Goal: Task Accomplishment & Management: Manage account settings

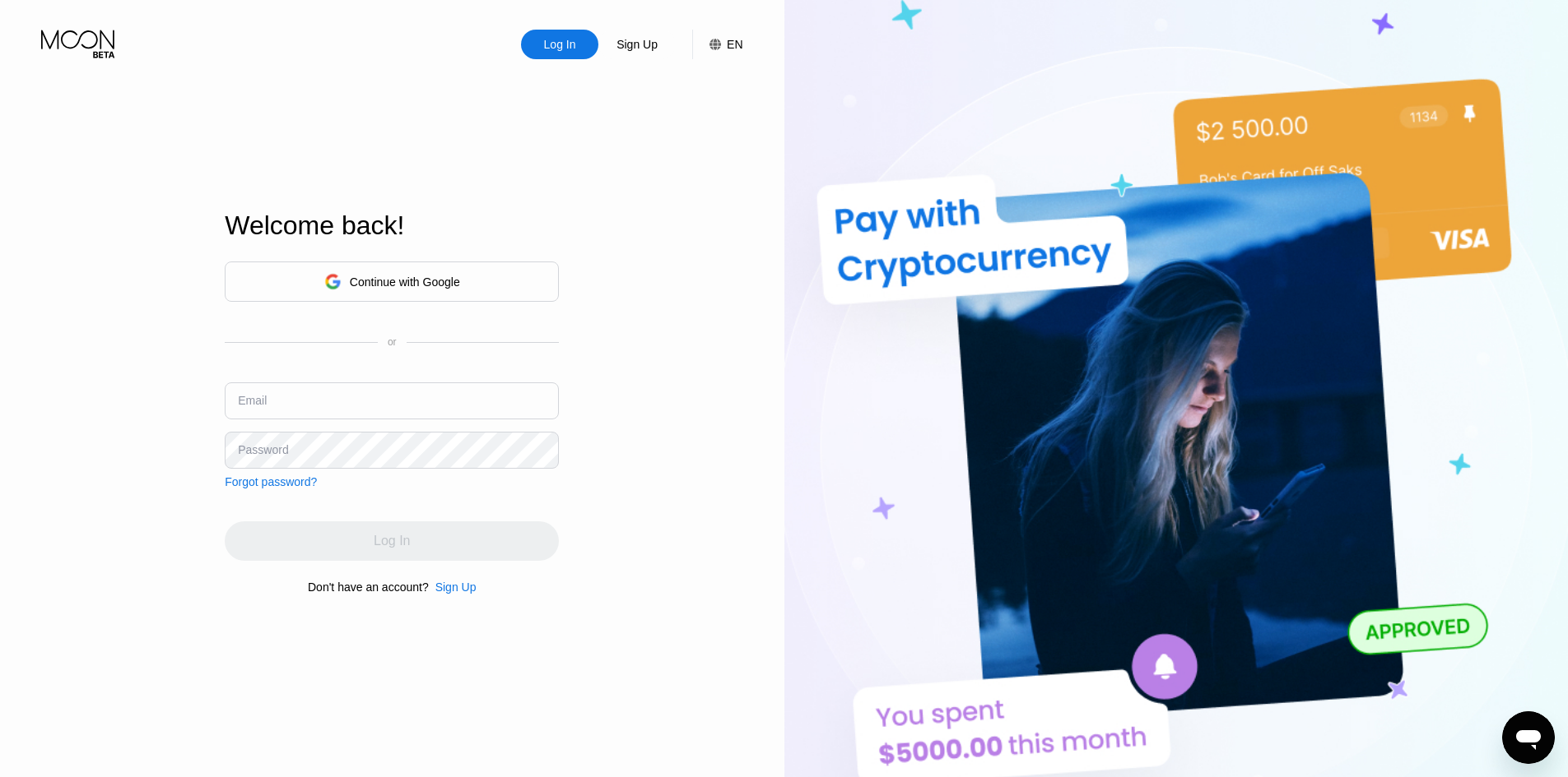
click at [337, 263] on div "Continue with Google" at bounding box center [392, 282] width 334 height 40
click at [375, 275] on div "Continue with Google" at bounding box center [404, 282] width 110 height 13
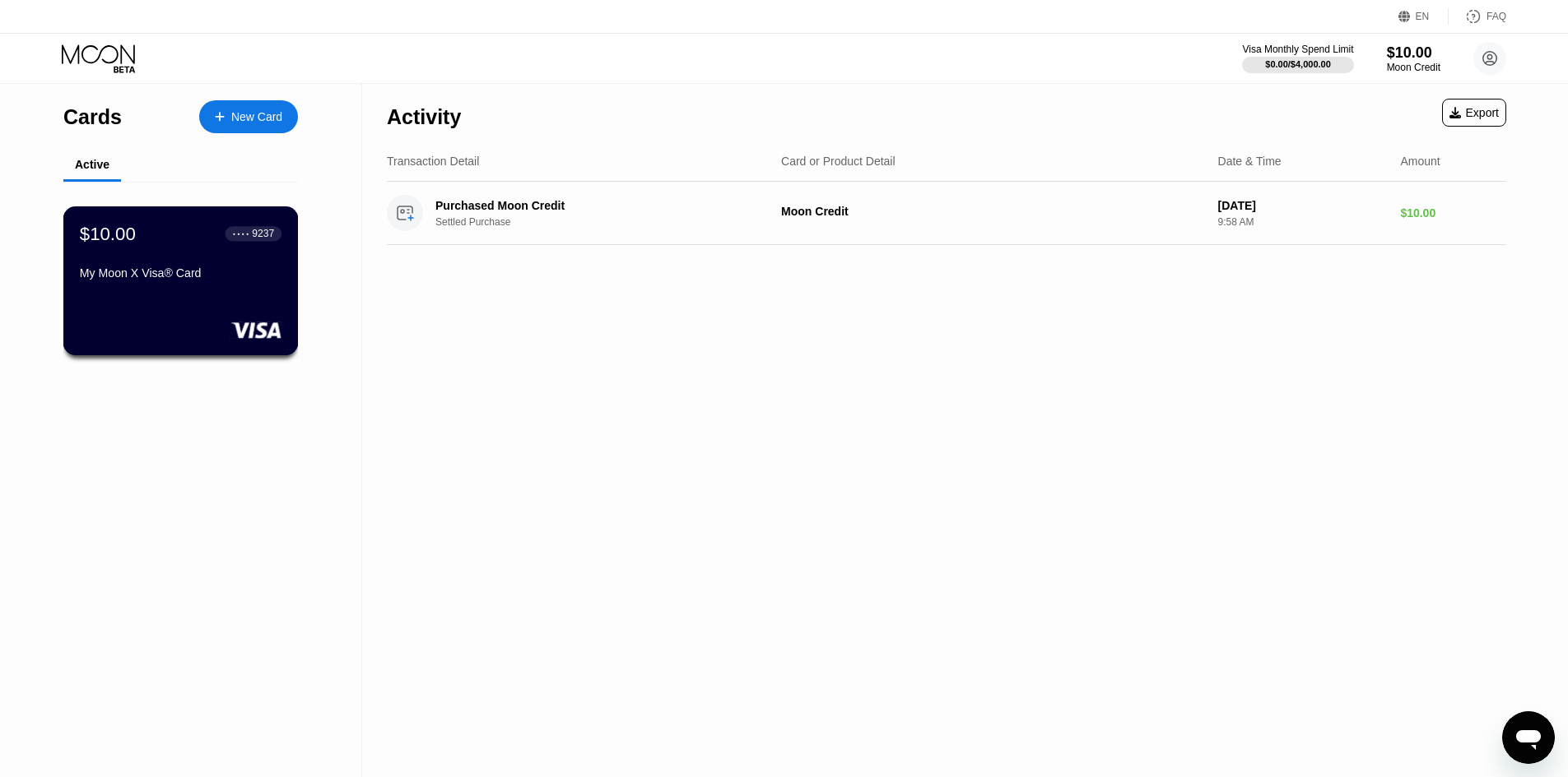
click at [204, 266] on div "$10.00 ● ● ● ● 9237 My Moon X Visa® Card" at bounding box center [180, 254] width 202 height 63
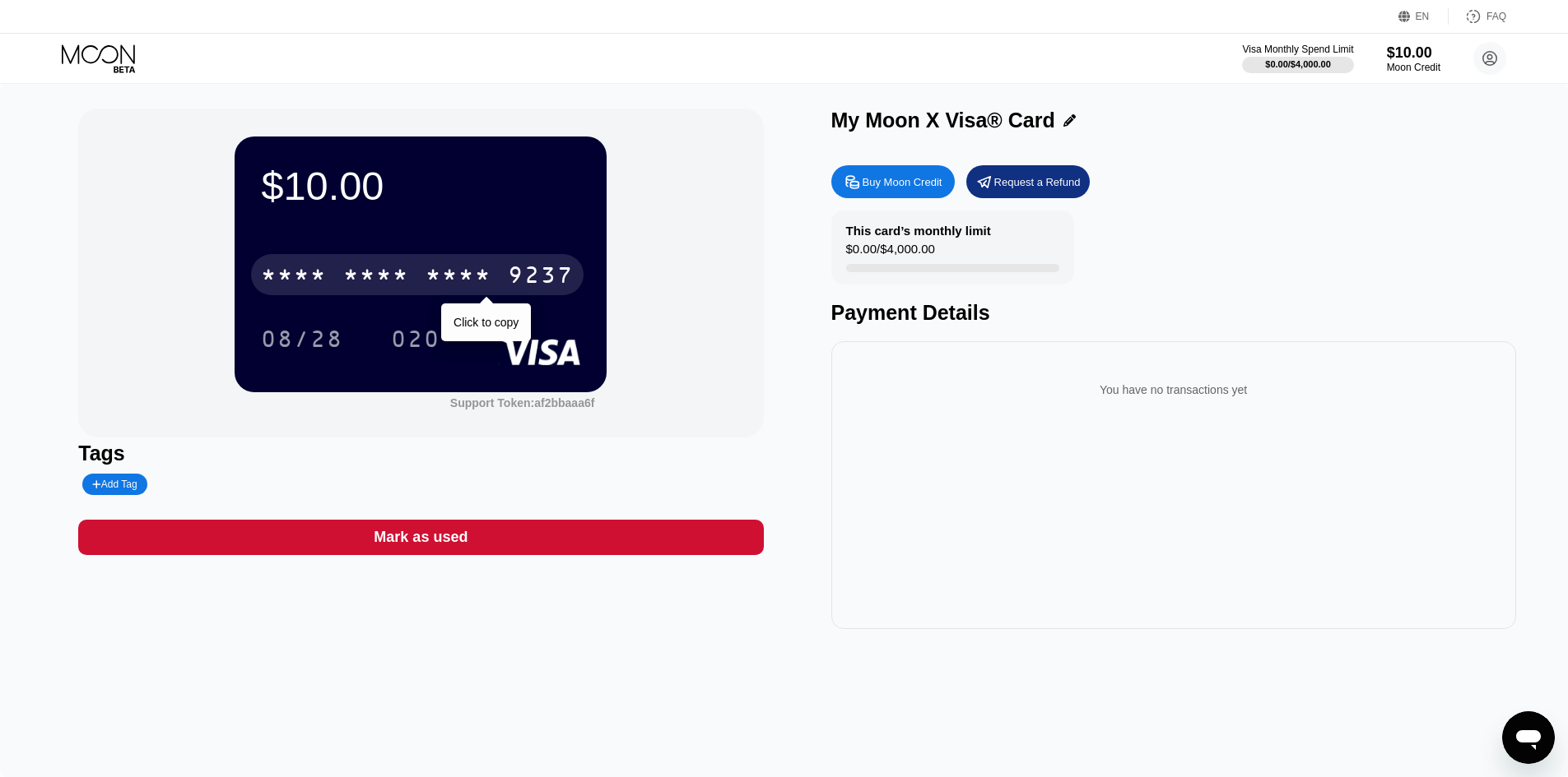
click at [511, 263] on div "* * * * * * * * * * * * 9237" at bounding box center [417, 274] width 332 height 41
drag, startPoint x: 483, startPoint y: 282, endPoint x: 506, endPoint y: 274, distance: 24.4
click at [491, 280] on div "2642" at bounding box center [458, 276] width 66 height 26
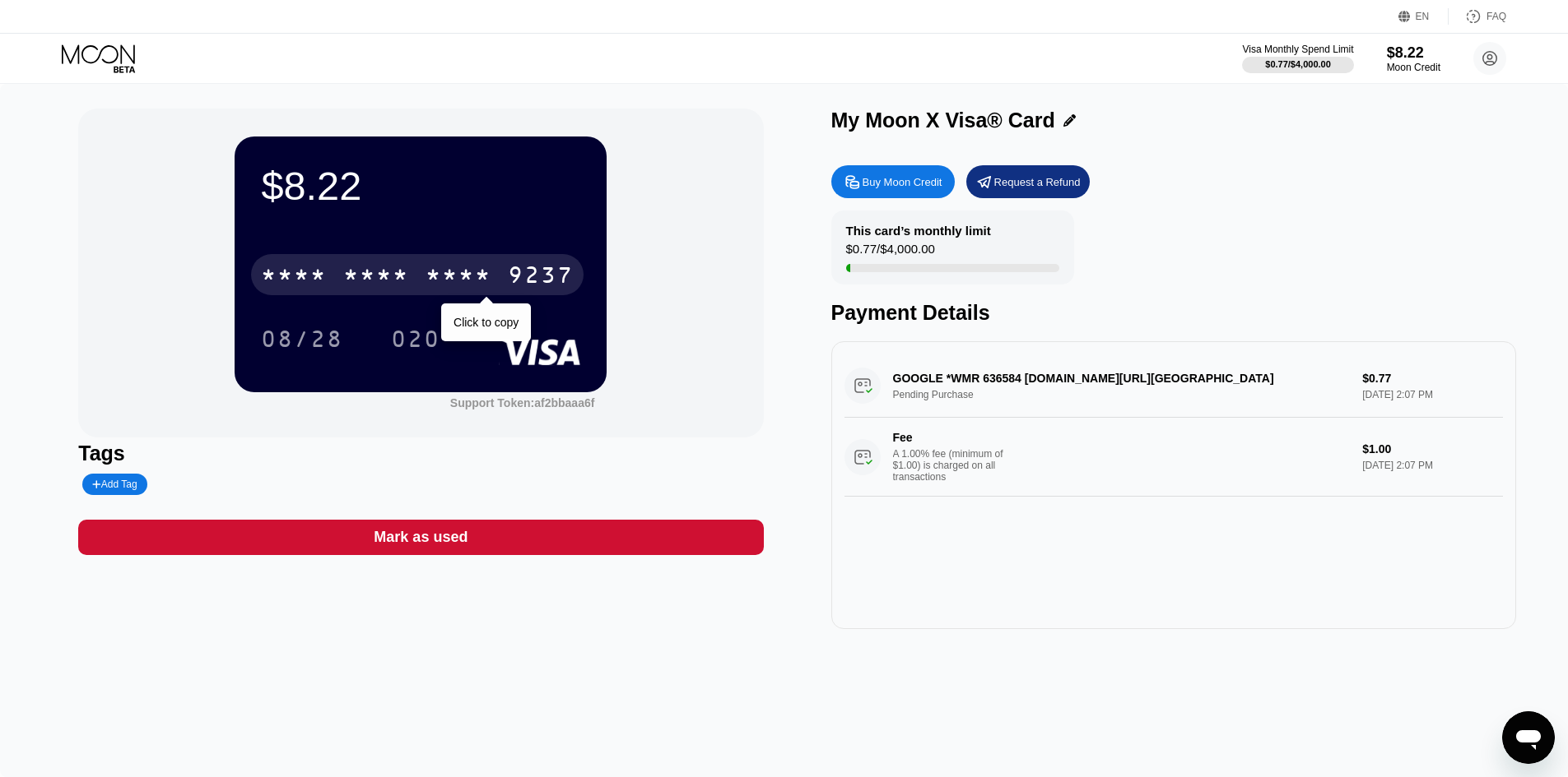
click at [460, 261] on div "* * * * * * * * * * * * 9237" at bounding box center [417, 274] width 332 height 41
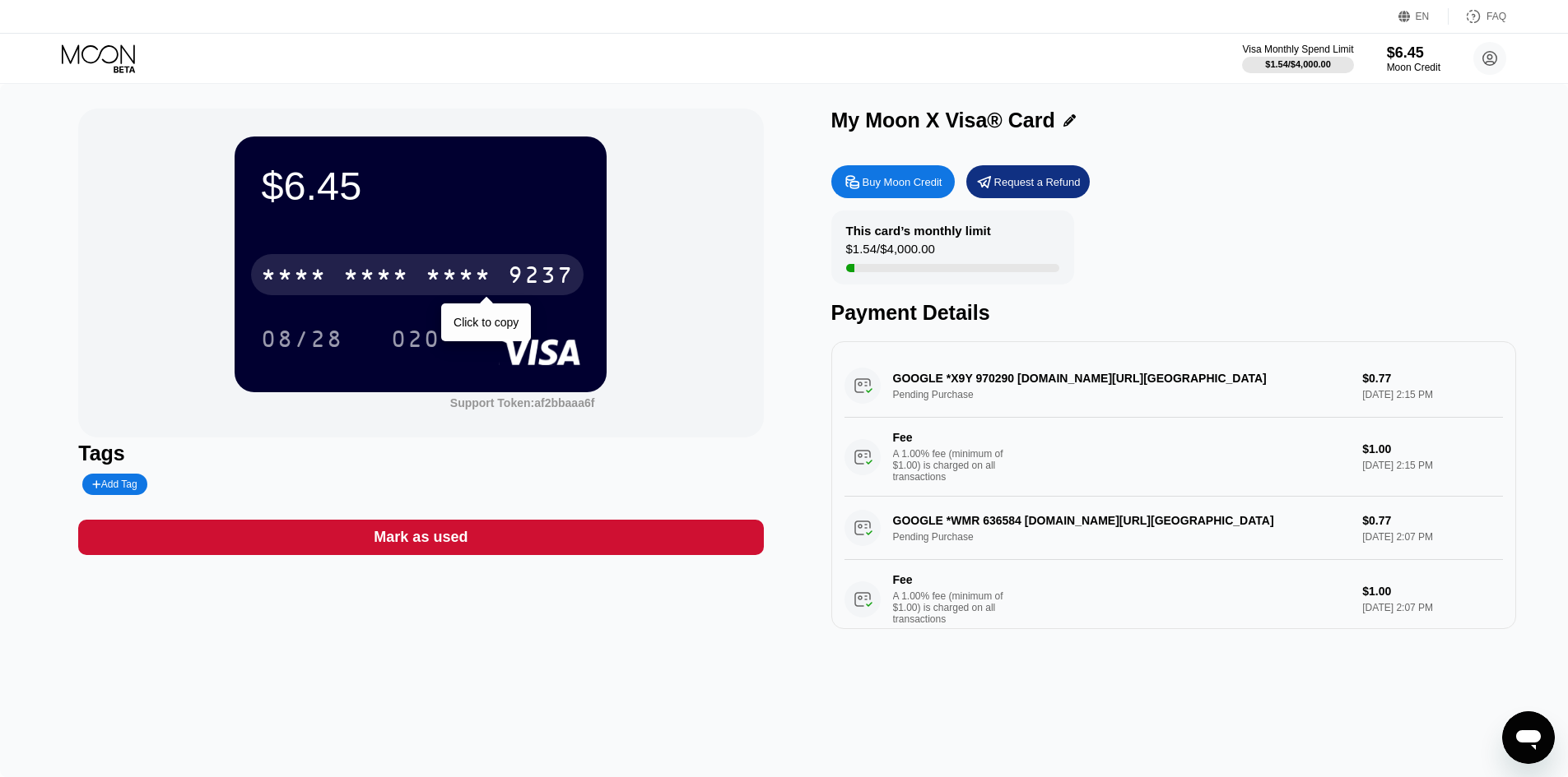
click at [431, 270] on div "* * * *" at bounding box center [458, 276] width 66 height 26
click at [409, 286] on div "* * * *" at bounding box center [376, 276] width 66 height 26
click at [429, 280] on div "* * * *" at bounding box center [458, 276] width 66 height 26
click at [425, 274] on div "* * * * * * * * * * * * 9237" at bounding box center [417, 274] width 332 height 41
